Goal: Information Seeking & Learning: Learn about a topic

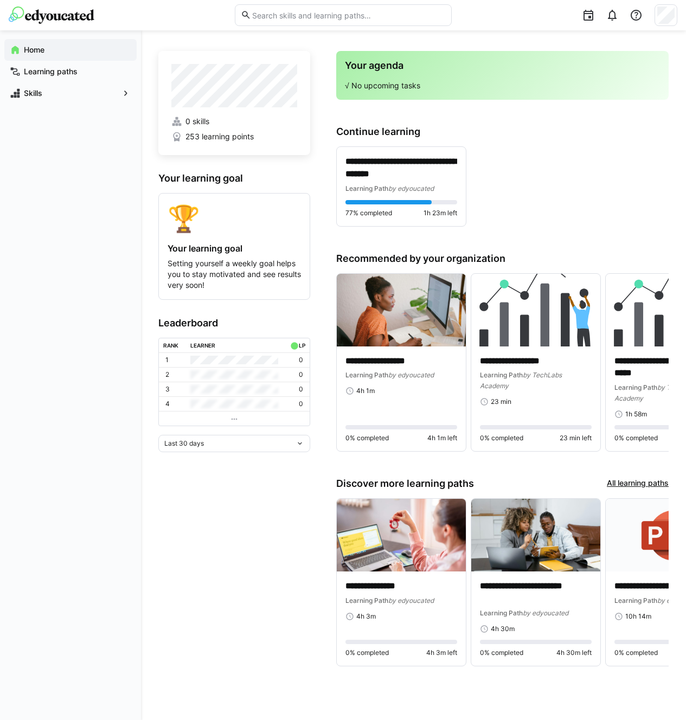
click at [266, 563] on app-home-left "0 skills 253 learning points Your learning goal 🏆 Your learning goal Setting yo…" at bounding box center [234, 366] width 152 height 630
click at [0, 0] on app-navigation-label "Learning paths" at bounding box center [0, 0] width 0 height 0
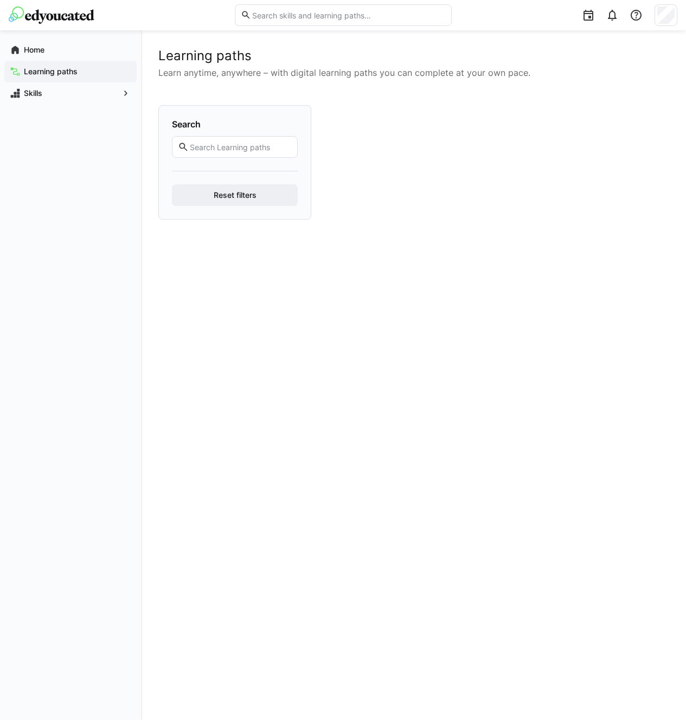
click at [0, 0] on app-navigation-label "Learning paths" at bounding box center [0, 0] width 0 height 0
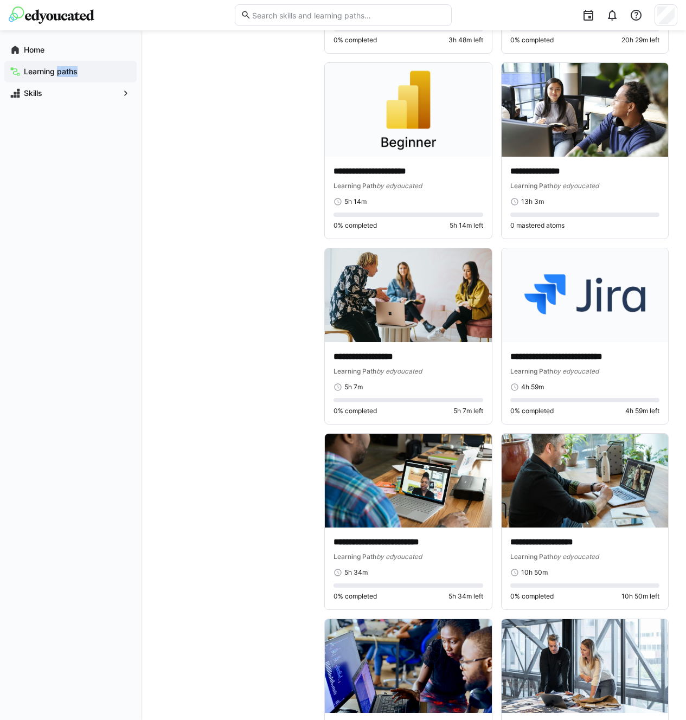
scroll to position [4373, 0]
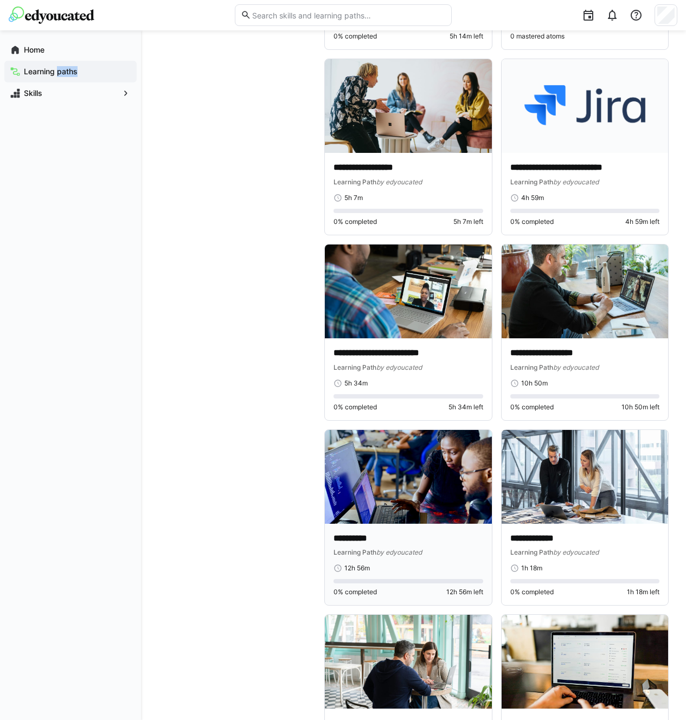
click at [444, 515] on img at bounding box center [408, 477] width 167 height 94
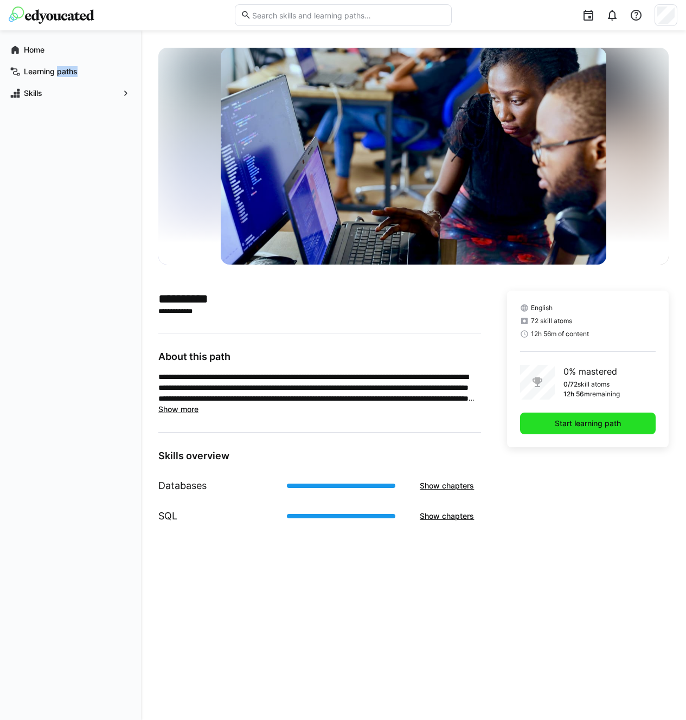
click at [574, 421] on span "Start learning path" at bounding box center [587, 423] width 69 height 11
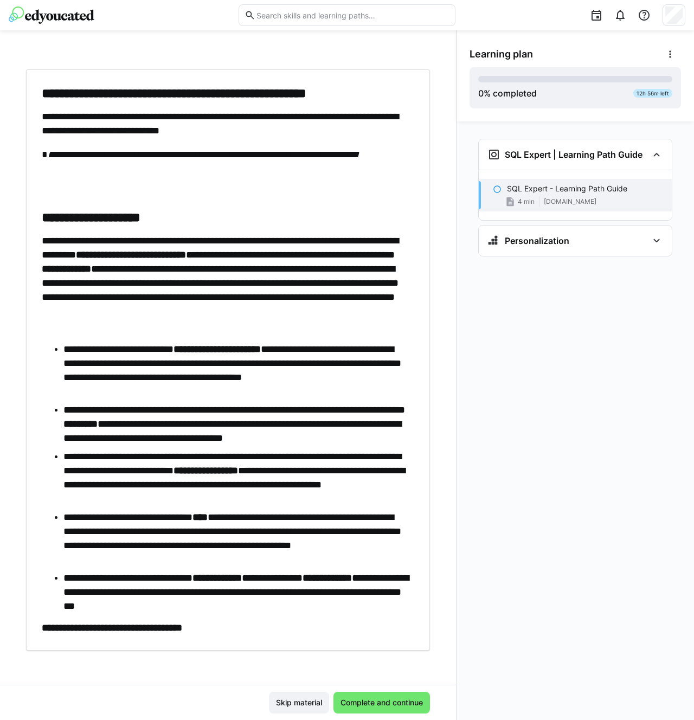
scroll to position [47, 0]
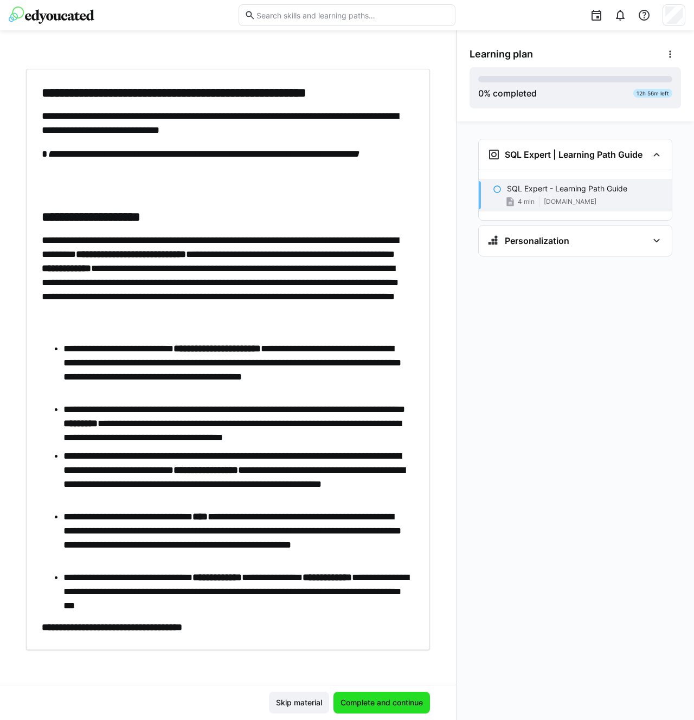
click at [404, 701] on span "Complete and continue" at bounding box center [382, 703] width 86 height 11
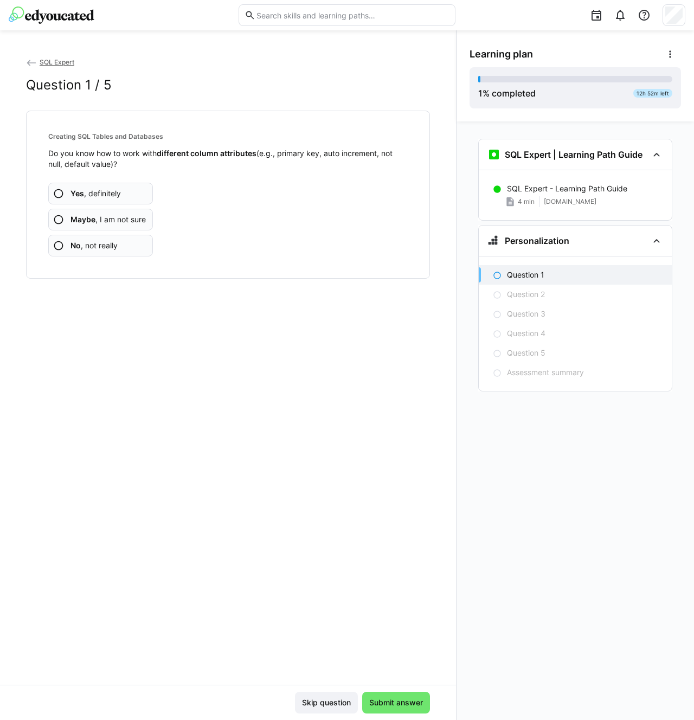
click at [58, 219] on eds-icon at bounding box center [58, 219] width 11 height 11
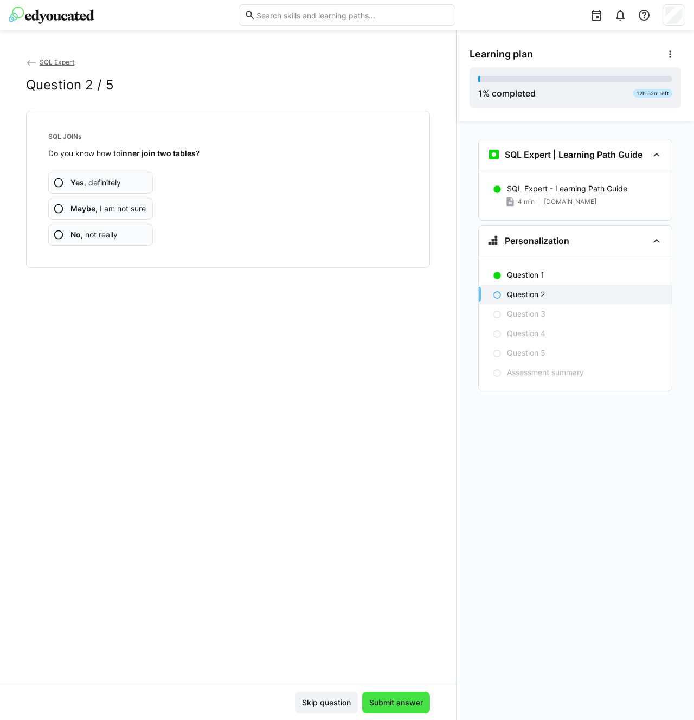
click at [416, 701] on span "Submit answer" at bounding box center [396, 703] width 57 height 11
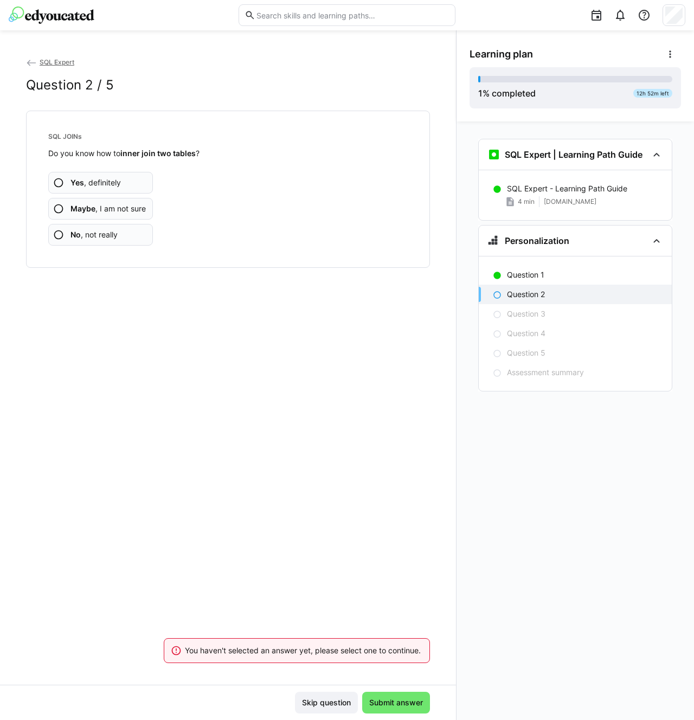
click at [61, 181] on eds-icon at bounding box center [58, 182] width 11 height 11
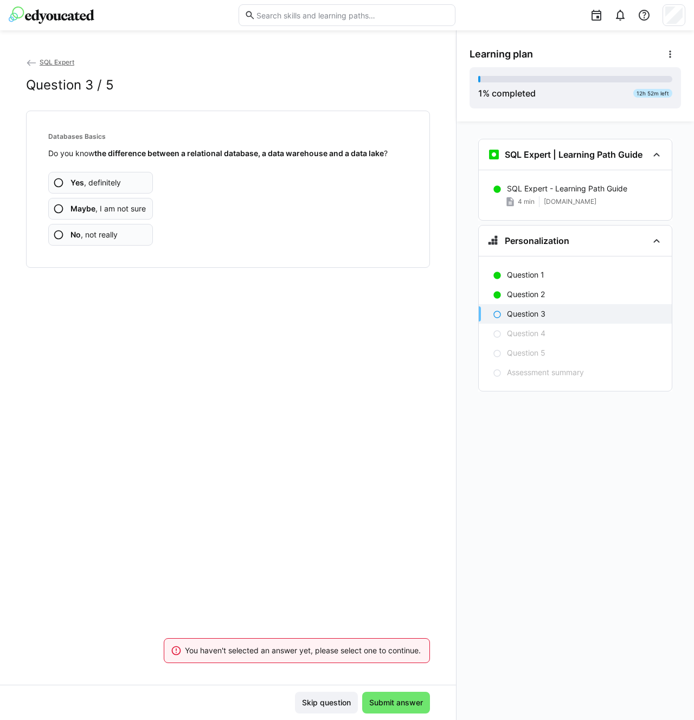
click at [59, 182] on eds-icon at bounding box center [58, 182] width 11 height 11
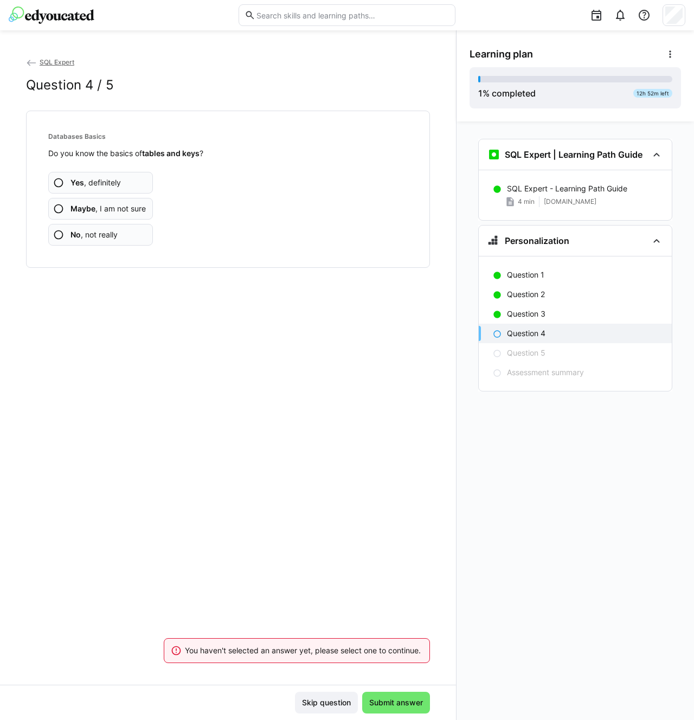
click at [60, 182] on eds-icon at bounding box center [58, 182] width 11 height 11
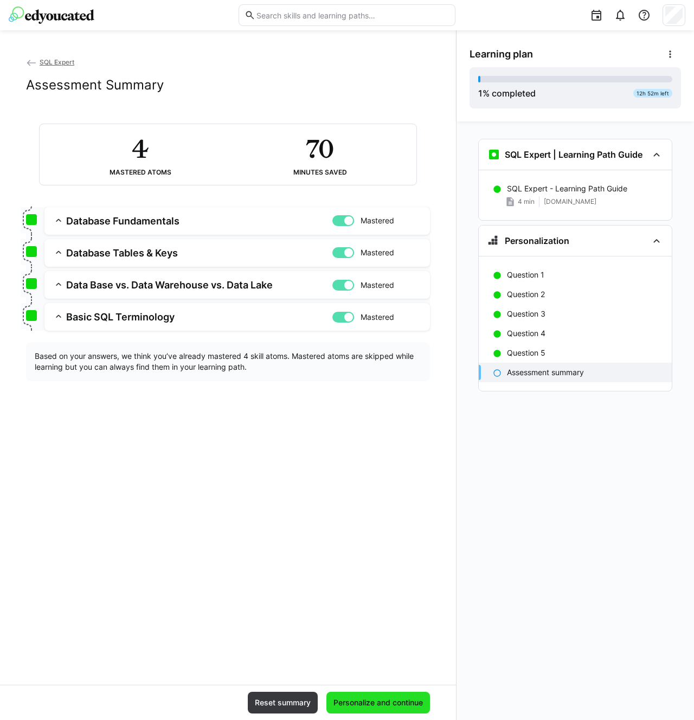
click at [401, 700] on span "Personalize and continue" at bounding box center [378, 703] width 93 height 11
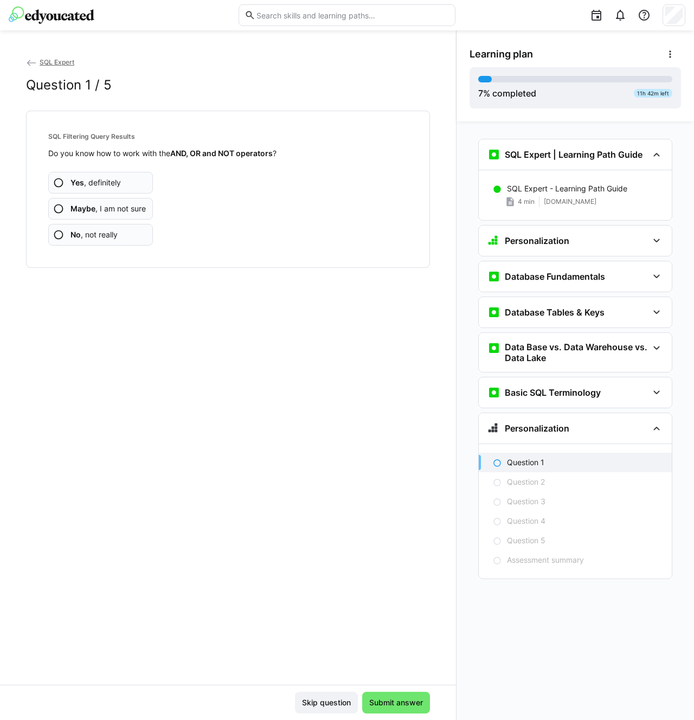
click at [60, 181] on eds-icon at bounding box center [58, 182] width 11 height 11
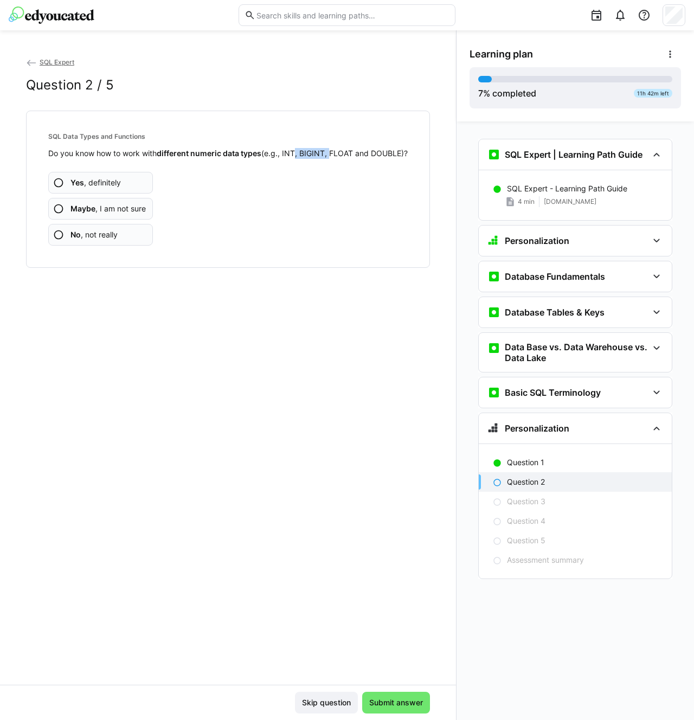
drag, startPoint x: 330, startPoint y: 154, endPoint x: 297, endPoint y: 156, distance: 32.6
click at [296, 156] on p "Do you know how to work with different numeric data types (e.g., INT, BIGINT, F…" at bounding box center [228, 153] width 360 height 11
click at [59, 214] on eds-icon at bounding box center [58, 208] width 11 height 11
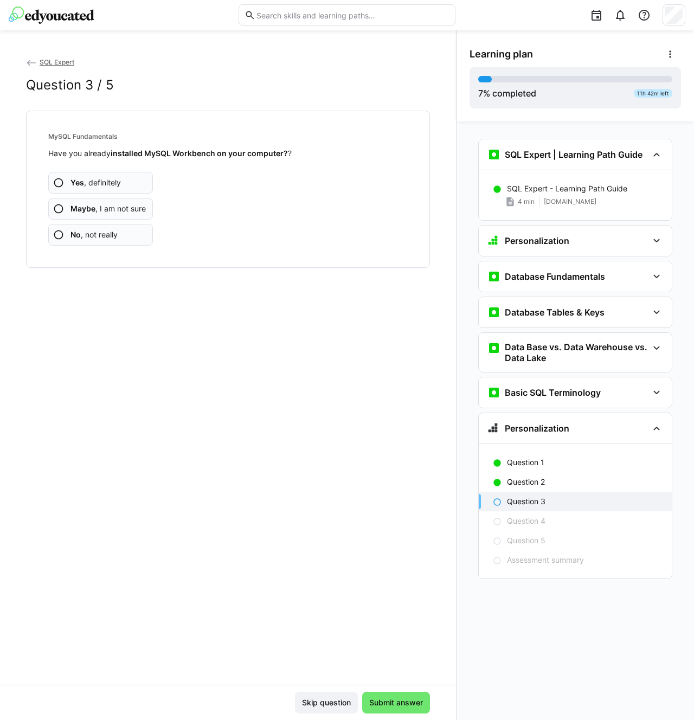
click at [60, 207] on eds-icon at bounding box center [58, 208] width 11 height 11
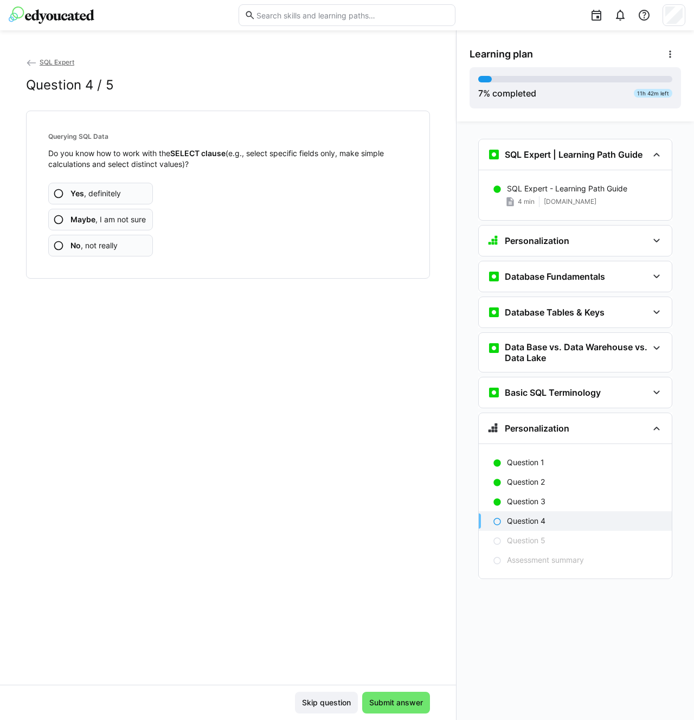
click at [60, 190] on eds-icon at bounding box center [58, 193] width 11 height 11
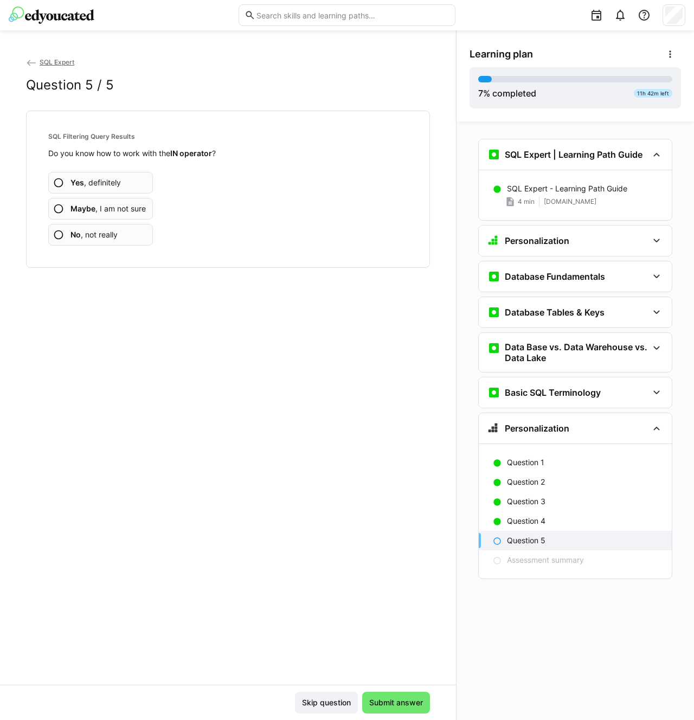
click at [61, 182] on eds-icon at bounding box center [58, 182] width 11 height 11
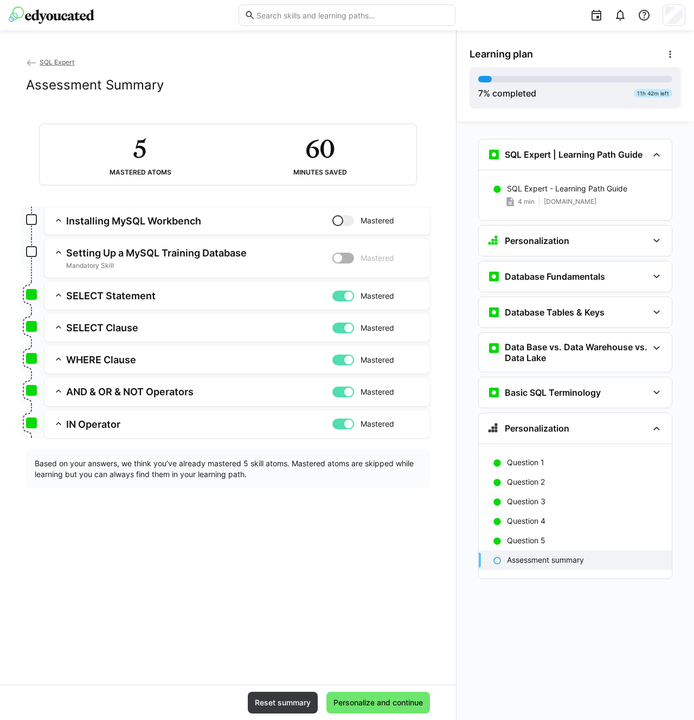
click at [354, 258] on app-assessment-toggle "Mastered" at bounding box center [377, 258] width 89 height 23
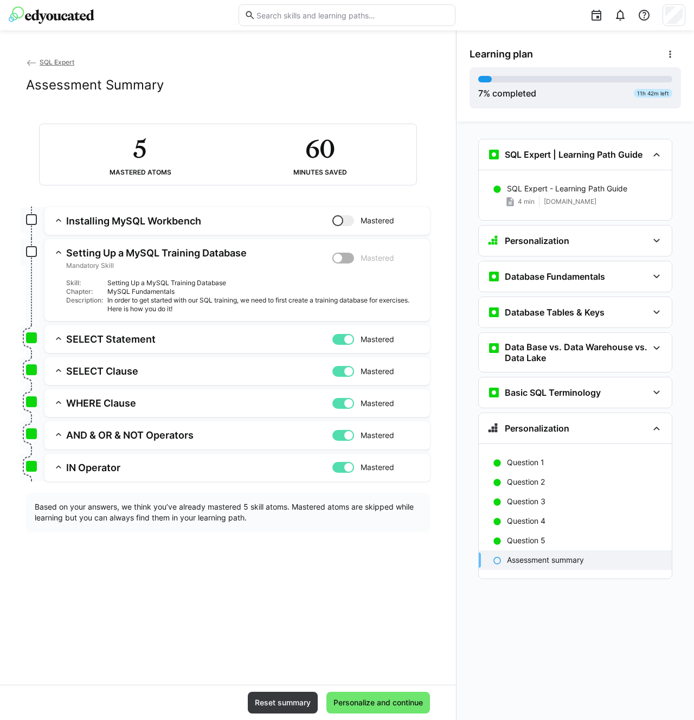
click at [350, 255] on div at bounding box center [344, 258] width 22 height 11
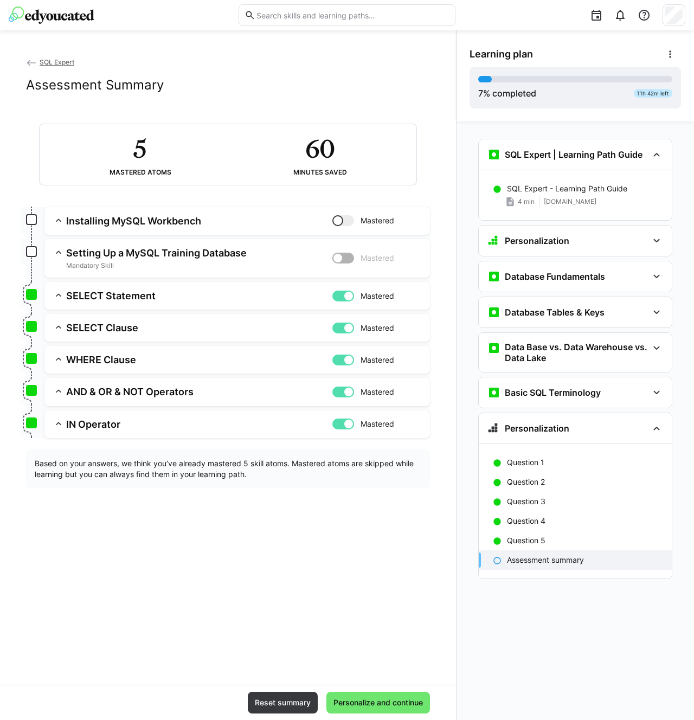
click at [34, 219] on app-box at bounding box center [31, 219] width 11 height 11
click at [280, 707] on span "Reset summary" at bounding box center [282, 703] width 59 height 11
click at [275, 706] on span "Reset summary" at bounding box center [282, 703] width 59 height 11
click at [63, 60] on span "SQL Expert" at bounding box center [57, 62] width 35 height 8
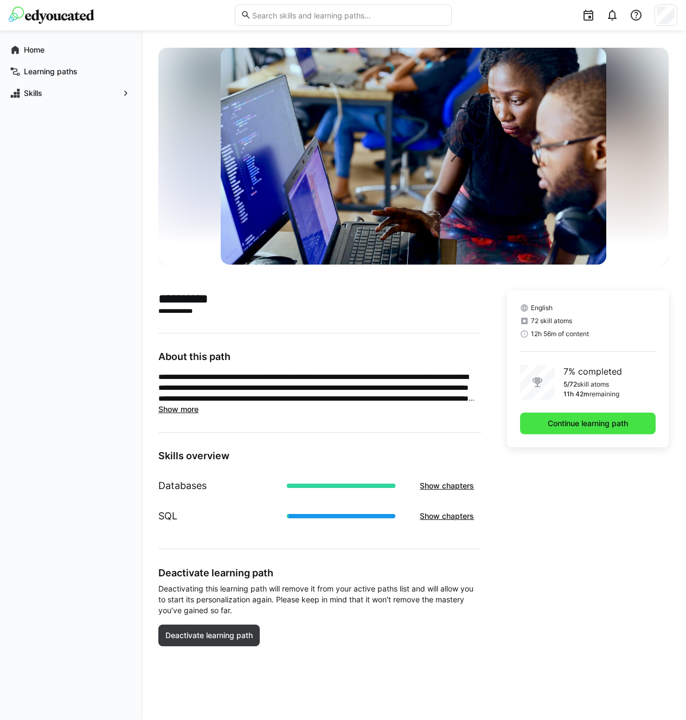
click at [590, 420] on span "Continue learning path" at bounding box center [588, 423] width 84 height 11
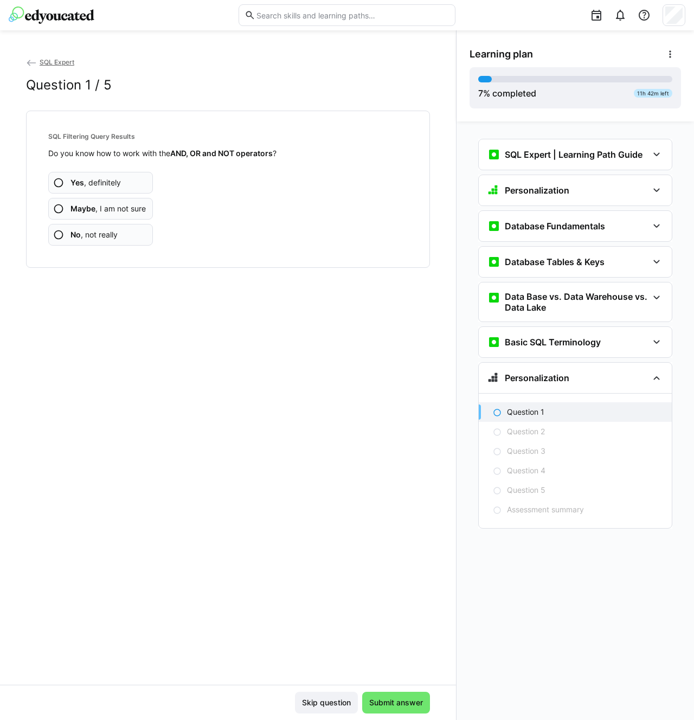
click at [60, 181] on eds-icon at bounding box center [58, 182] width 11 height 11
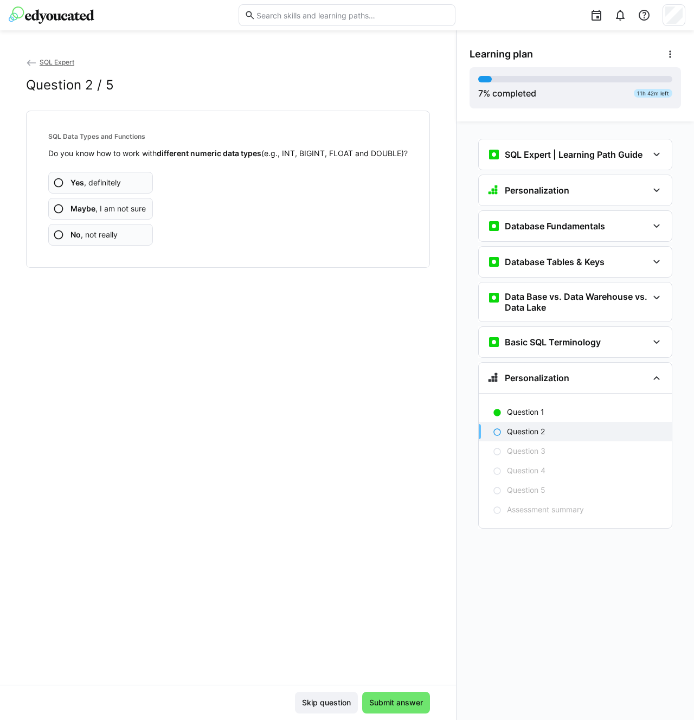
click at [59, 214] on eds-icon at bounding box center [58, 208] width 11 height 11
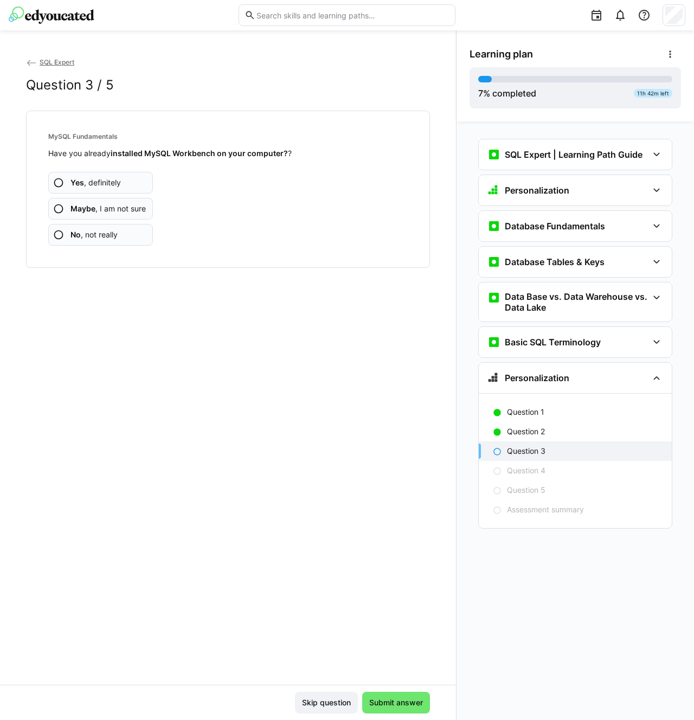
click at [60, 182] on eds-icon at bounding box center [58, 182] width 11 height 11
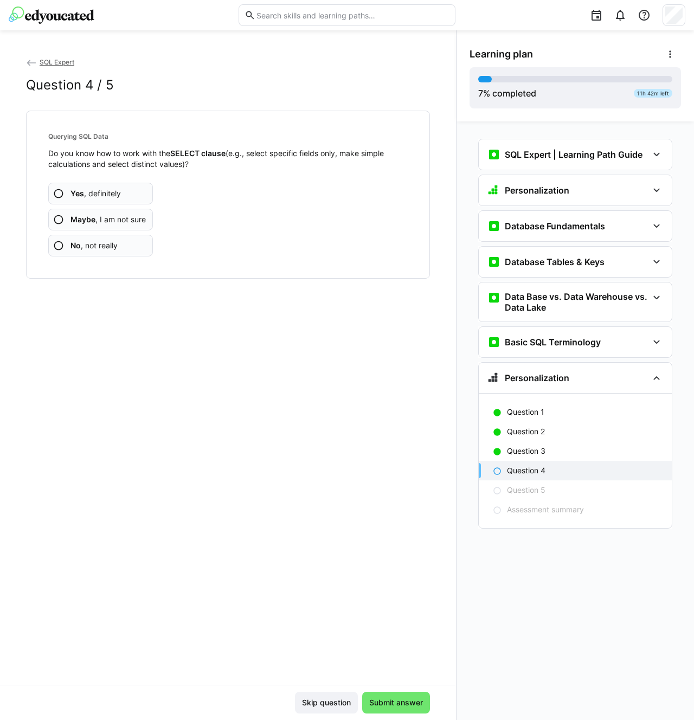
click at [62, 193] on eds-icon at bounding box center [58, 193] width 11 height 11
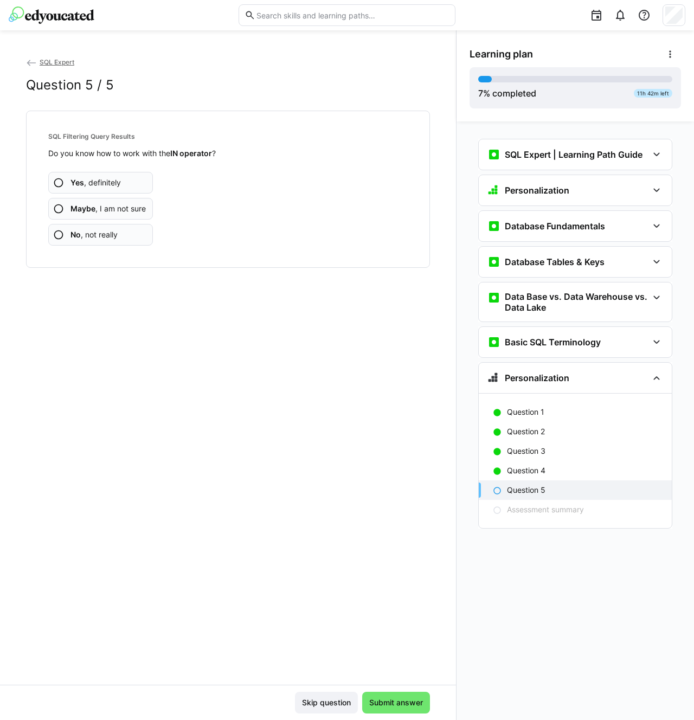
click at [61, 181] on eds-icon at bounding box center [58, 182] width 11 height 11
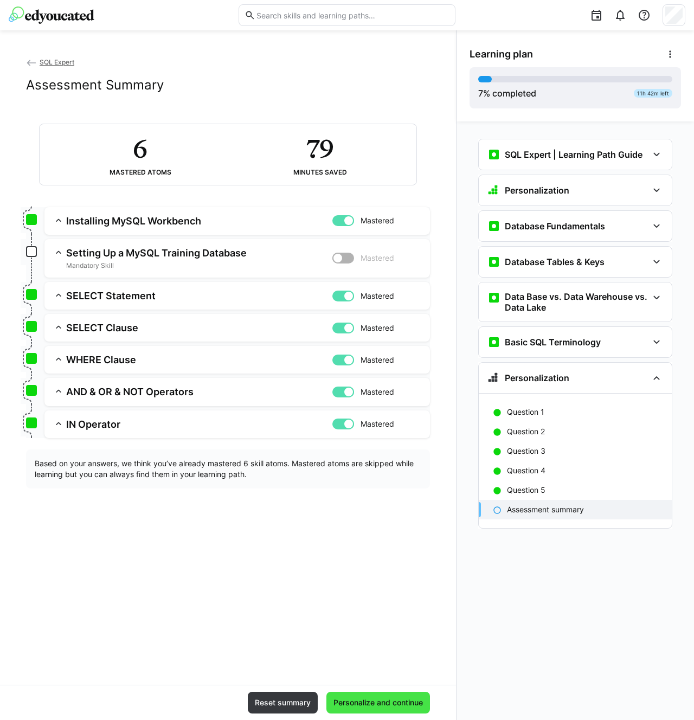
click at [379, 701] on span "Personalize and continue" at bounding box center [378, 703] width 93 height 11
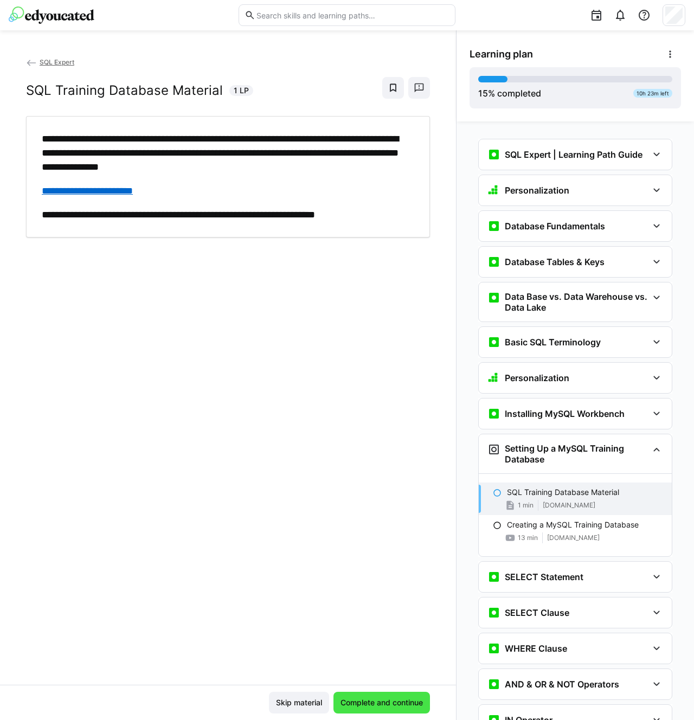
scroll to position [143, 0]
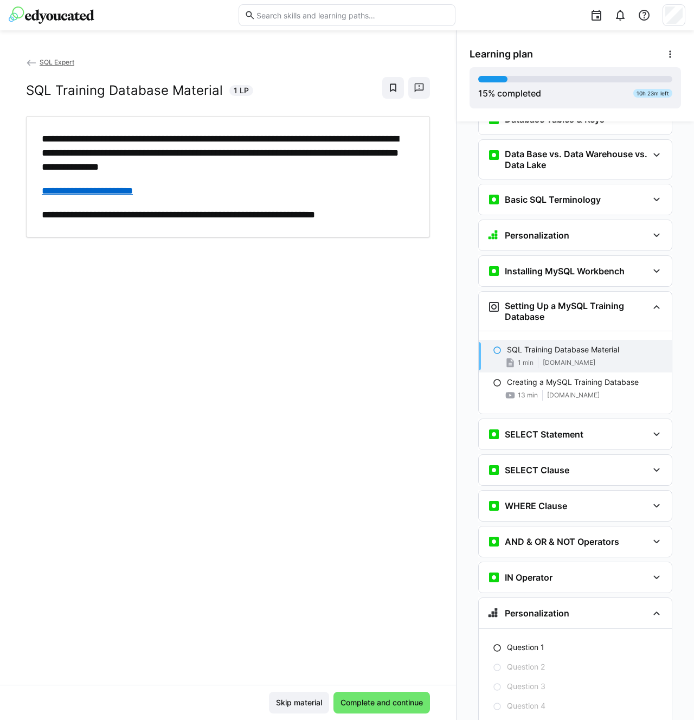
click at [111, 190] on link "**********" at bounding box center [87, 191] width 91 height 10
click at [132, 189] on link "**********" at bounding box center [87, 191] width 91 height 10
click at [375, 699] on span "Complete and continue" at bounding box center [382, 703] width 86 height 11
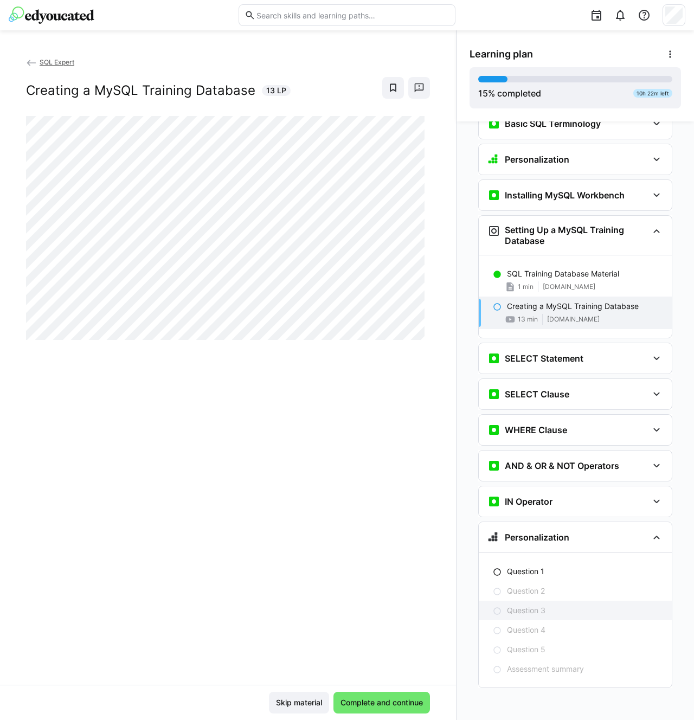
scroll to position [220, 0]
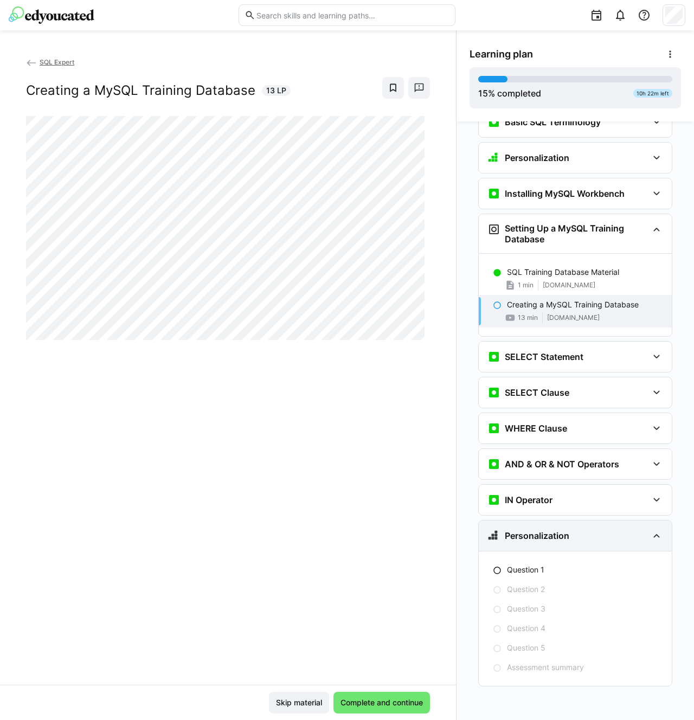
click at [650, 537] on eds-icon at bounding box center [656, 535] width 13 height 13
click at [650, 537] on div "Personalization" at bounding box center [575, 536] width 193 height 30
click at [650, 537] on eds-icon at bounding box center [656, 535] width 13 height 13
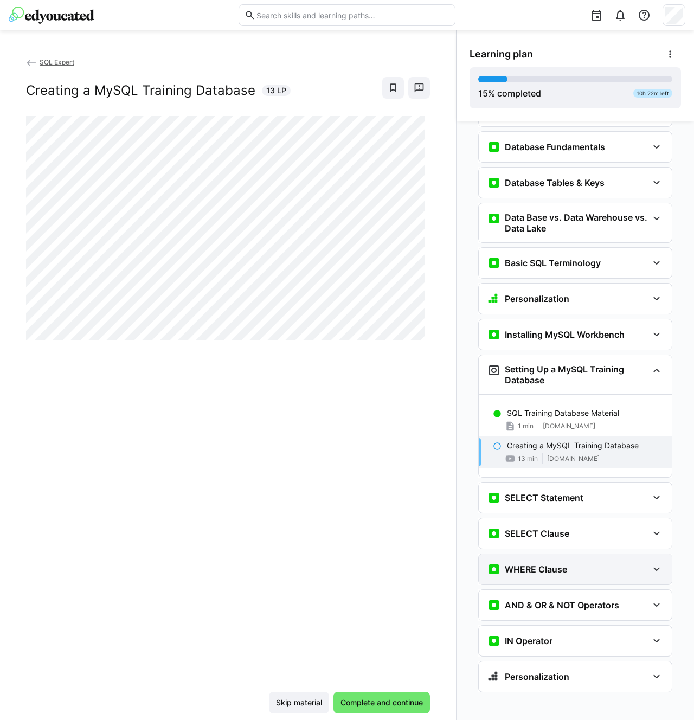
scroll to position [85, 0]
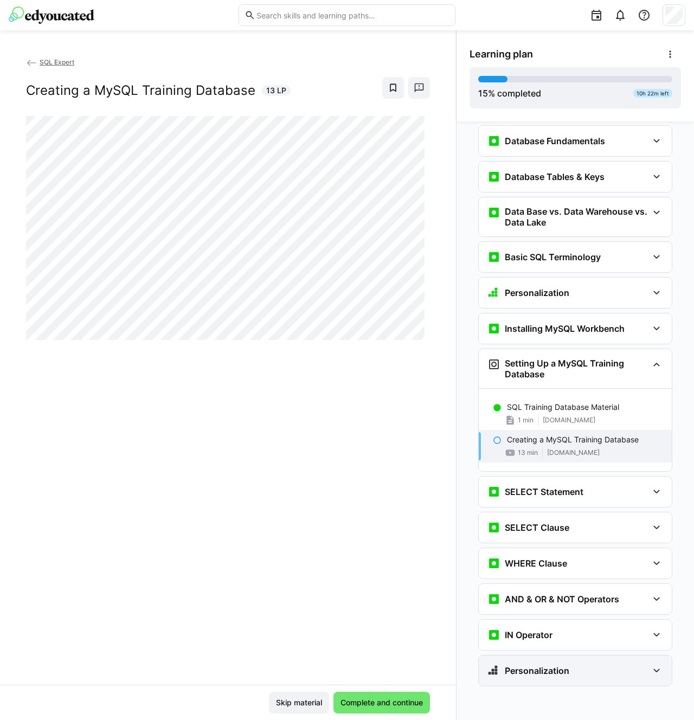
click at [653, 671] on eds-icon at bounding box center [656, 671] width 13 height 13
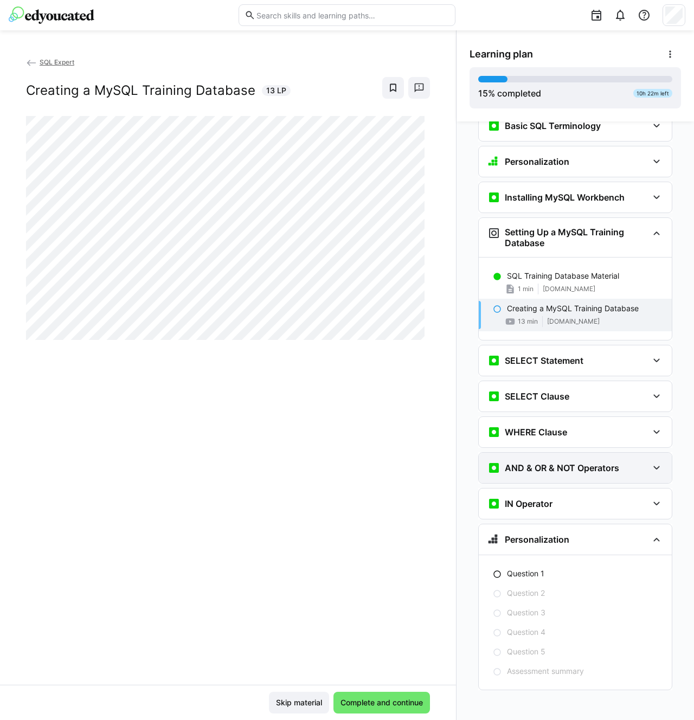
scroll to position [214, 0]
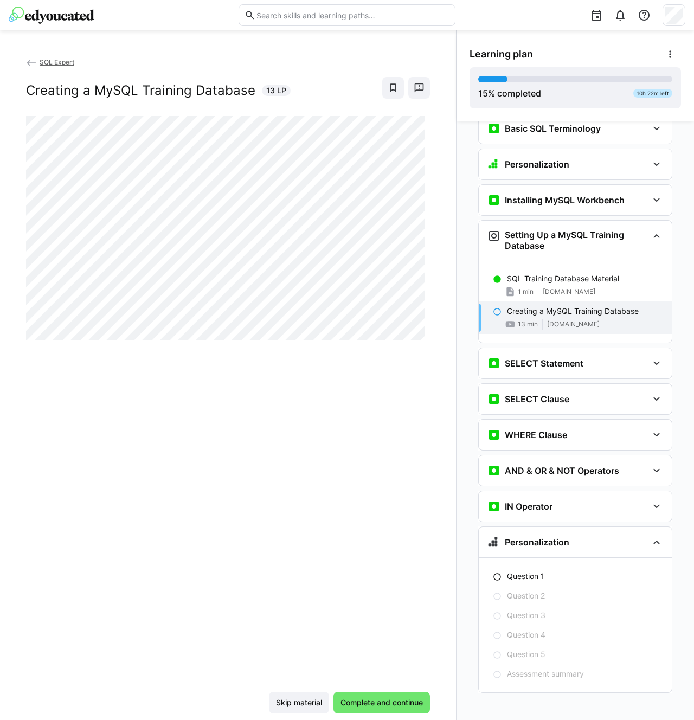
click at [495, 310] on eds-icon at bounding box center [497, 312] width 9 height 9
click at [493, 306] on app-navigation-item-status at bounding box center [497, 310] width 9 height 9
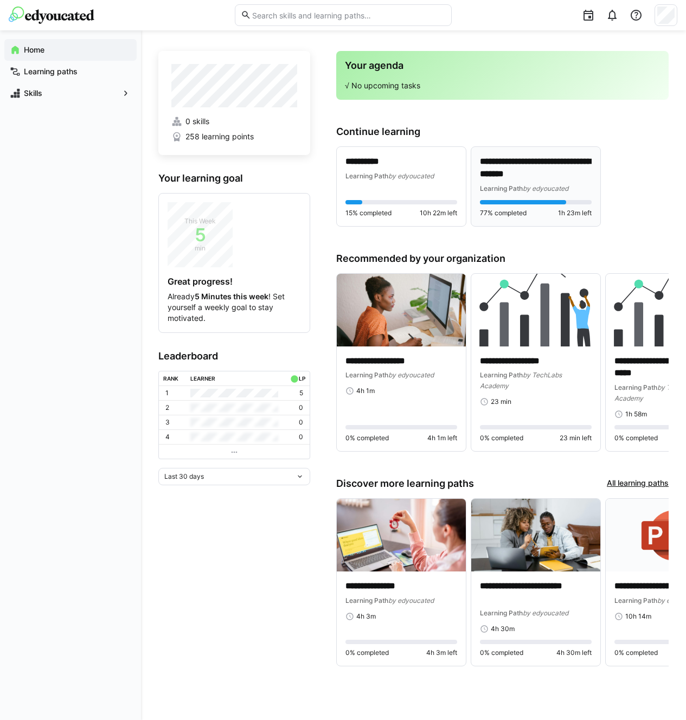
click at [534, 171] on p "**********" at bounding box center [536, 168] width 112 height 25
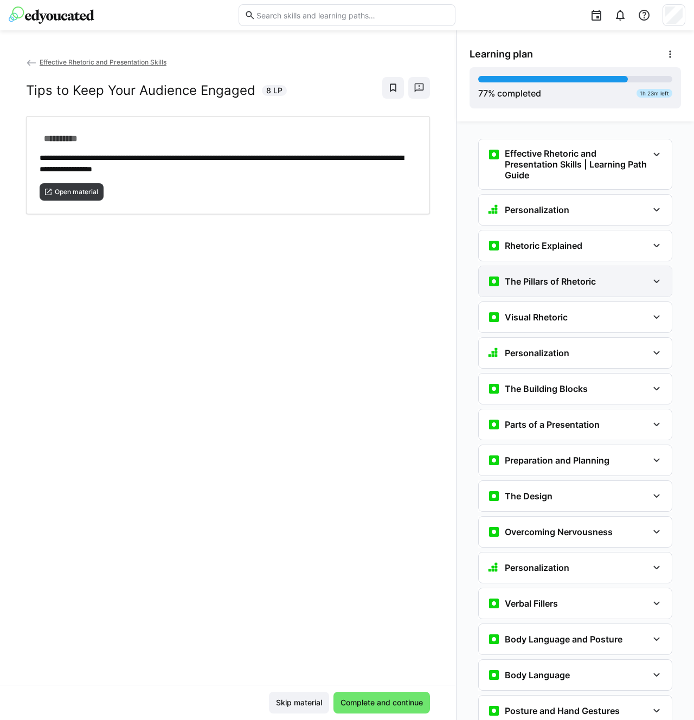
click at [653, 281] on eds-icon at bounding box center [656, 281] width 13 height 13
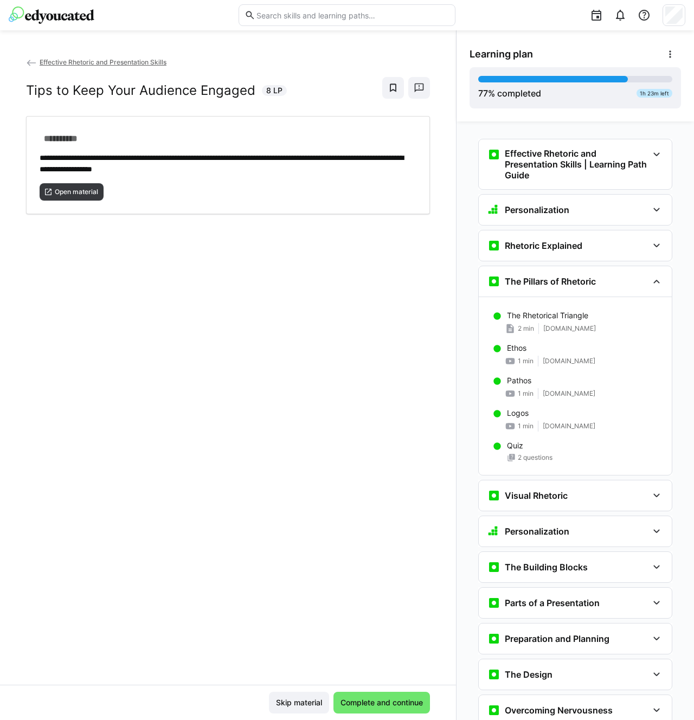
drag, startPoint x: 307, startPoint y: 435, endPoint x: 143, endPoint y: 381, distance: 172.9
click at [306, 436] on div "**********" at bounding box center [228, 370] width 456 height 629
